Goal: Task Accomplishment & Management: Manage account settings

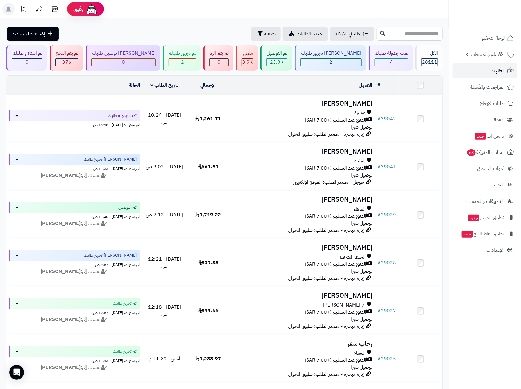
click at [493, 66] on span "الطلبات" at bounding box center [498, 70] width 14 height 9
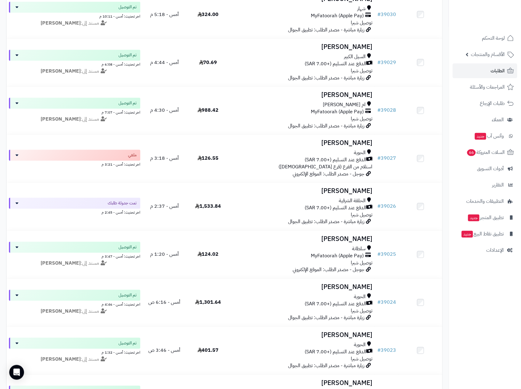
scroll to position [600, 0]
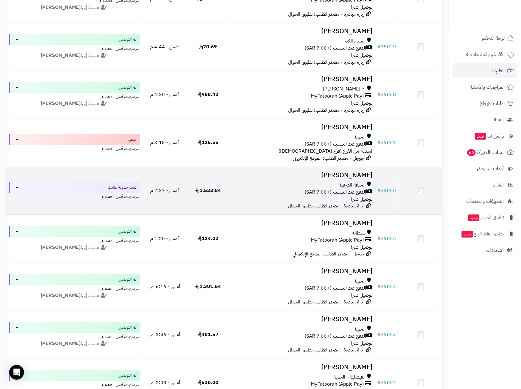
click at [308, 187] on div "الحلقة الشرقية" at bounding box center [302, 185] width 140 height 7
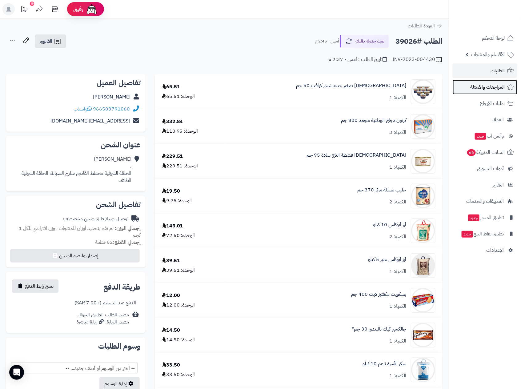
click at [487, 88] on span "المراجعات والأسئلة" at bounding box center [487, 87] width 34 height 9
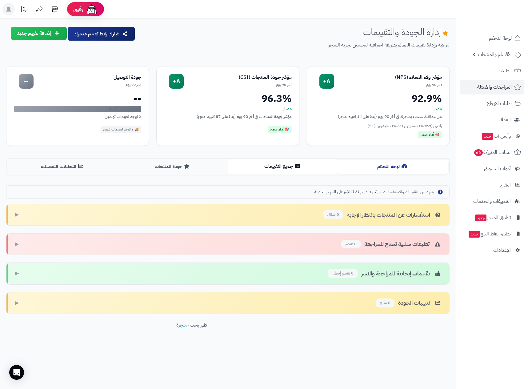
click at [286, 169] on button "جميع التقييمات" at bounding box center [283, 166] width 110 height 14
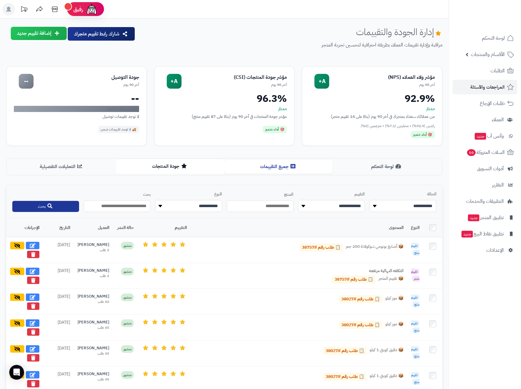
click at [167, 164] on button "جودة المنتجات" at bounding box center [170, 166] width 108 height 14
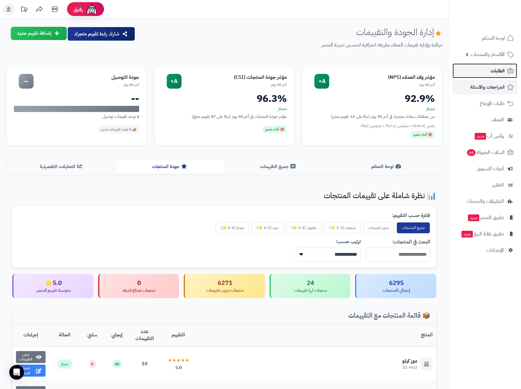
click at [494, 70] on span "الطلبات" at bounding box center [498, 70] width 14 height 9
